Goal: Task Accomplishment & Management: Manage account settings

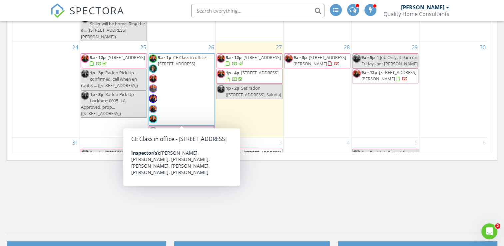
scroll to position [266, 0]
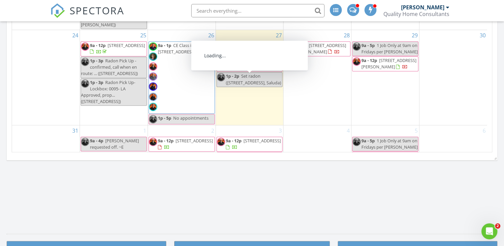
click at [264, 64] on span "1549 Rixhaven Dr, Saluda 28773" at bounding box center [259, 61] width 37 height 6
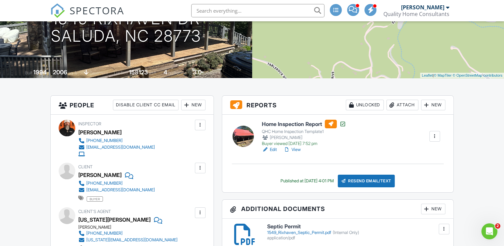
click at [270, 149] on link "Edit" at bounding box center [269, 149] width 15 height 7
click at [294, 152] on link "View" at bounding box center [291, 149] width 17 height 7
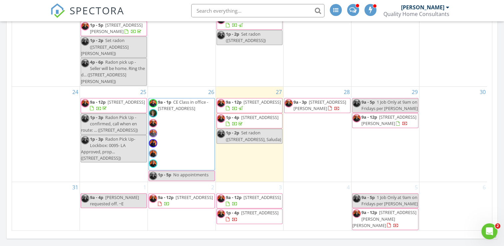
scroll to position [366, 0]
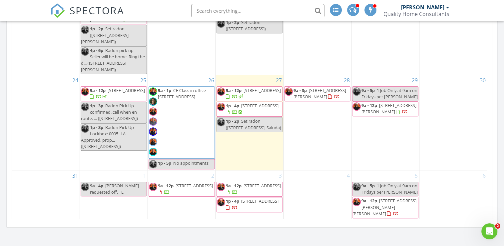
click at [320, 91] on span "61 McIntyre Dr, Asheville 28803" at bounding box center [319, 93] width 53 height 12
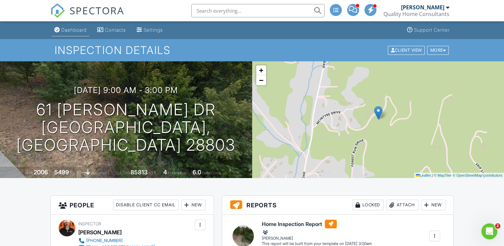
click at [75, 29] on div "Dashboard" at bounding box center [73, 30] width 25 height 6
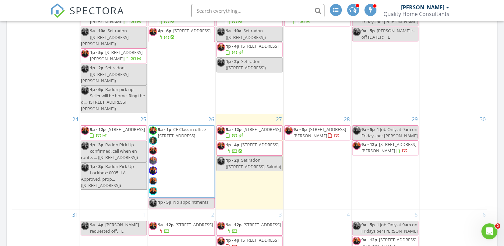
scroll to position [298, 0]
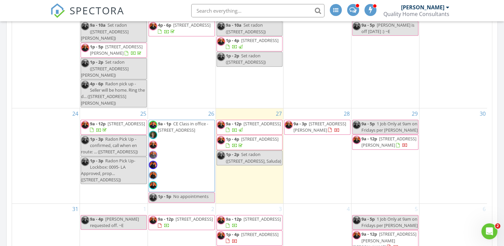
click at [256, 123] on span "53 Cedar Summit Rd, Asheville 28803" at bounding box center [261, 124] width 37 height 6
